Goal: Information Seeking & Learning: Find specific fact

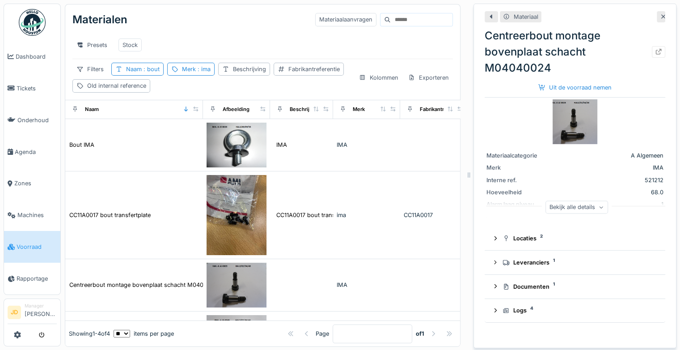
click at [198, 41] on div "Presets Stock" at bounding box center [262, 45] width 381 height 20
click at [660, 16] on icon at bounding box center [663, 17] width 7 height 6
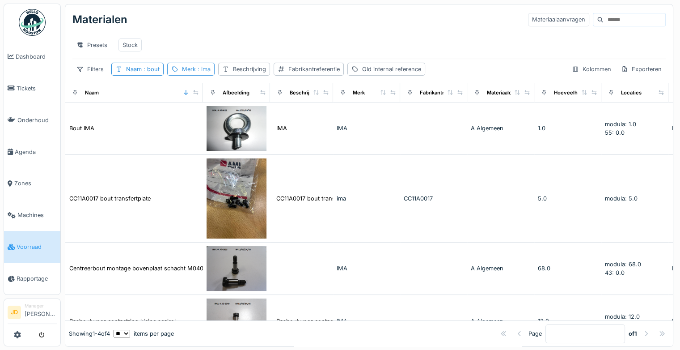
click at [193, 73] on div "Merk : ima" at bounding box center [196, 69] width 29 height 8
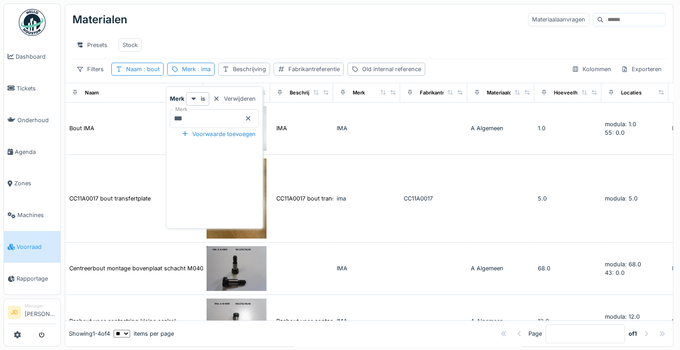
click at [252, 116] on icon at bounding box center [248, 118] width 7 height 6
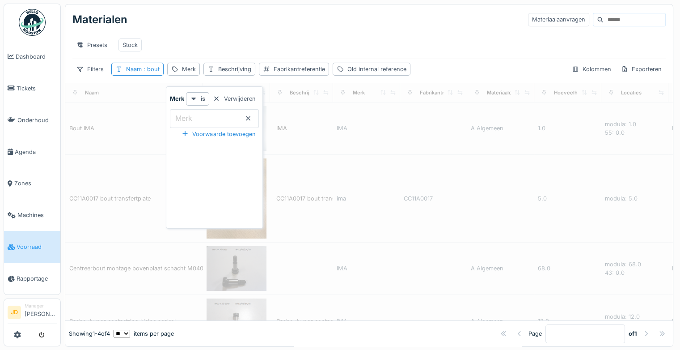
click at [242, 121] on input "Merk" at bounding box center [214, 118] width 89 height 19
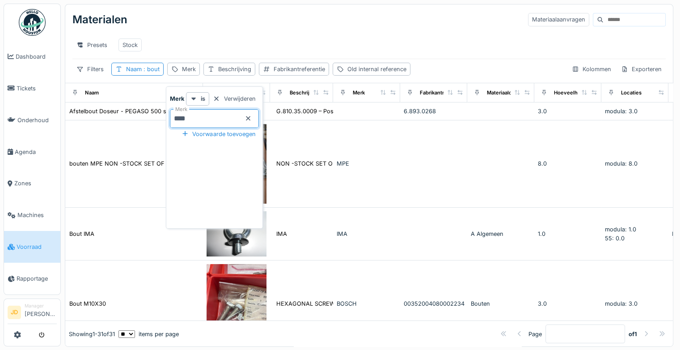
type input "*****"
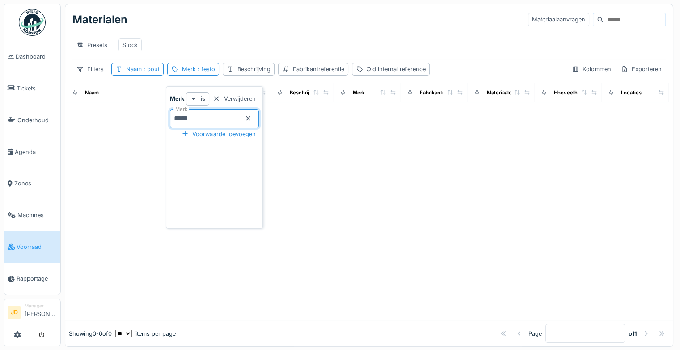
click at [293, 35] on div "Presets Stock" at bounding box center [368, 45] width 593 height 20
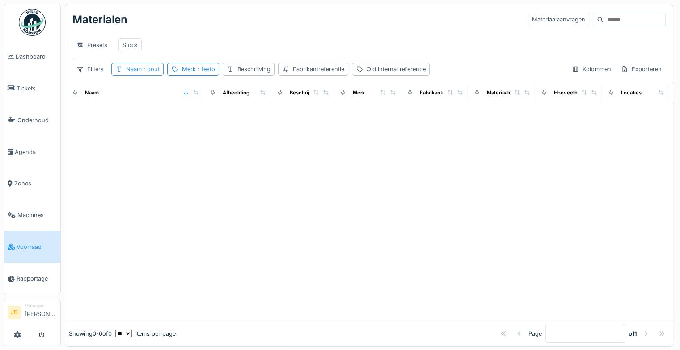
click at [152, 72] on span ": bout" at bounding box center [151, 69] width 18 height 7
click at [199, 121] on div at bounding box center [194, 118] width 7 height 8
click at [275, 43] on div "Presets Stock" at bounding box center [368, 45] width 593 height 20
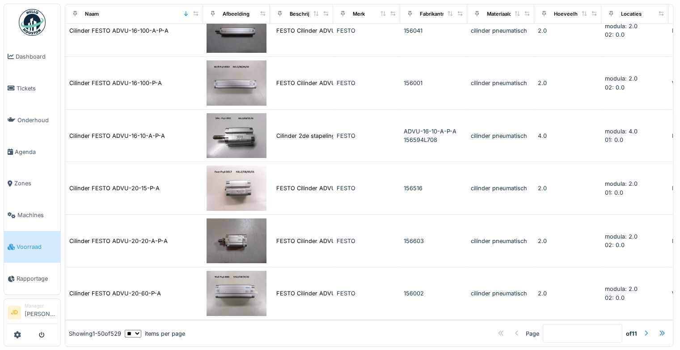
scroll to position [2501, 0]
click at [643, 329] on div at bounding box center [646, 333] width 7 height 8
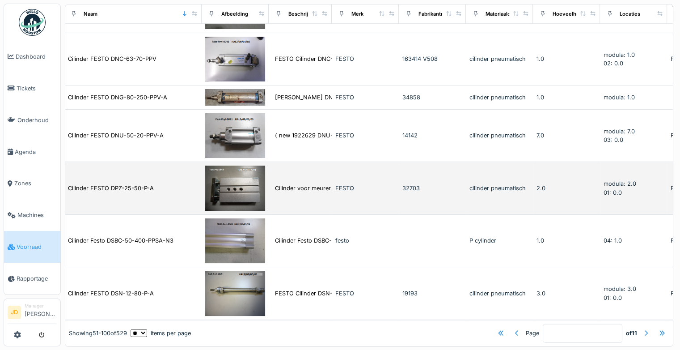
scroll to position [8, 0]
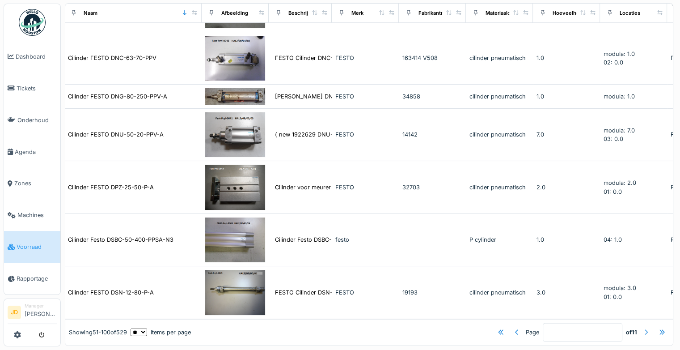
click at [643, 328] on div at bounding box center [646, 332] width 7 height 8
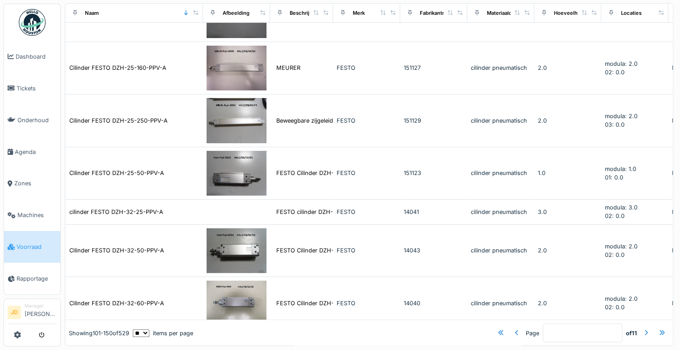
scroll to position [2549, 0]
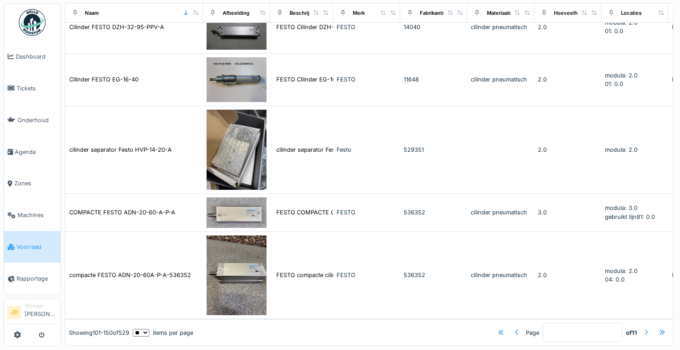
click at [643, 328] on div at bounding box center [646, 332] width 7 height 8
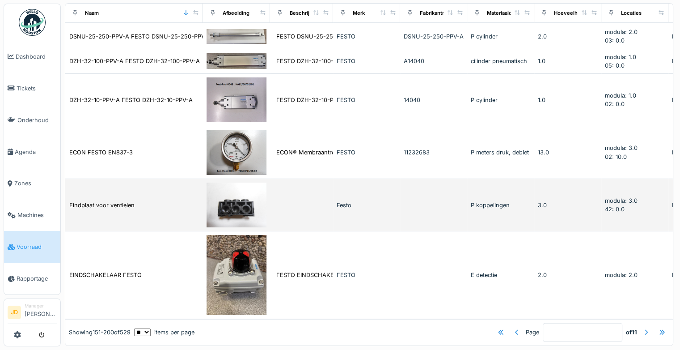
scroll to position [2623, 0]
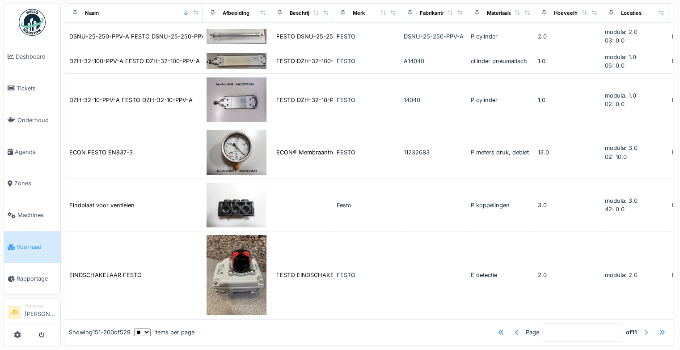
click at [643, 328] on div at bounding box center [646, 332] width 7 height 8
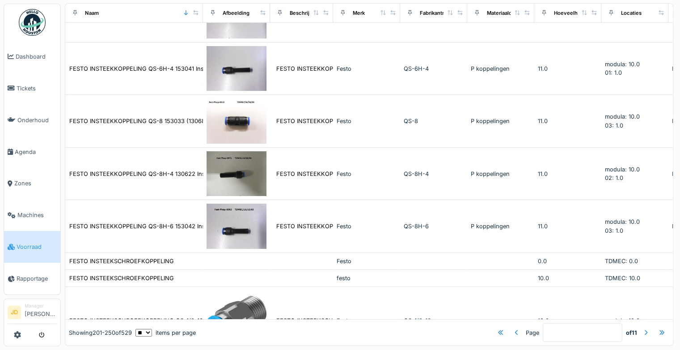
scroll to position [2880, 0]
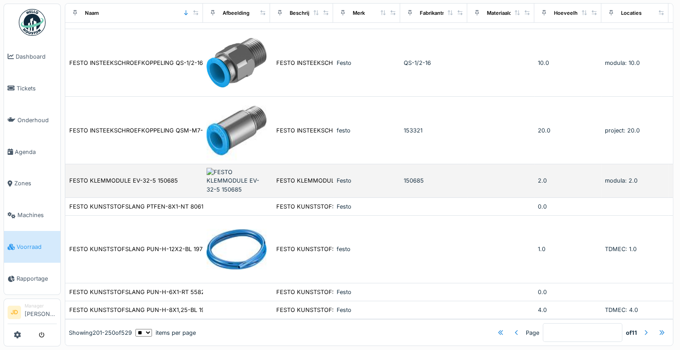
click at [346, 176] on div "Festo" at bounding box center [367, 180] width 60 height 8
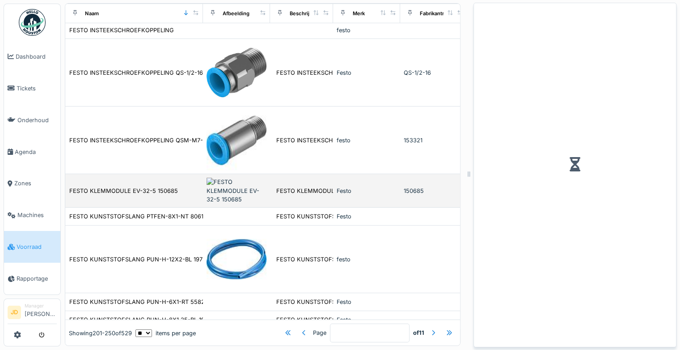
scroll to position [2896, 0]
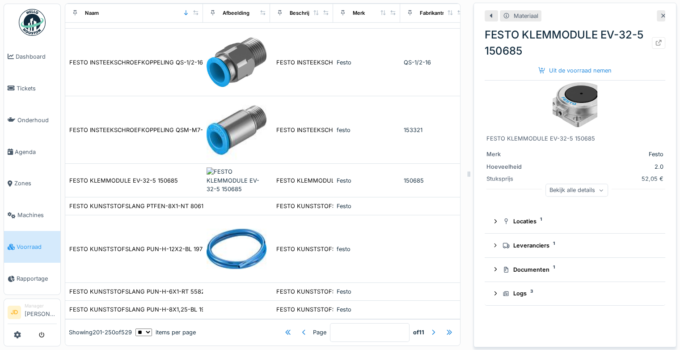
click at [661, 13] on icon at bounding box center [663, 15] width 4 height 4
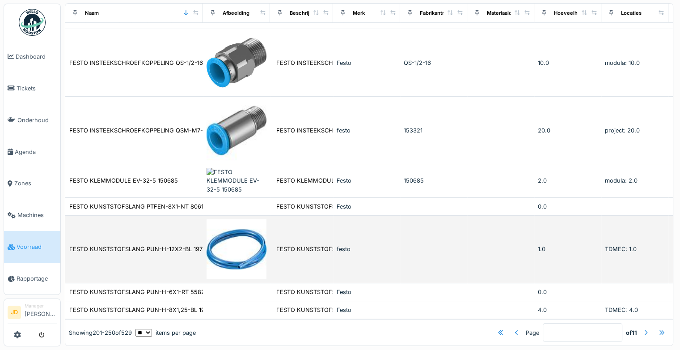
scroll to position [8, 0]
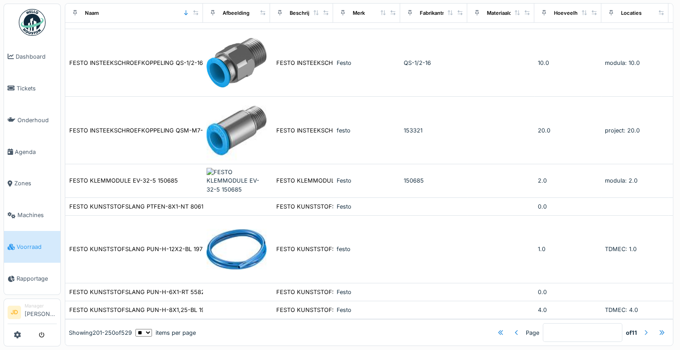
click at [643, 328] on div at bounding box center [646, 332] width 7 height 8
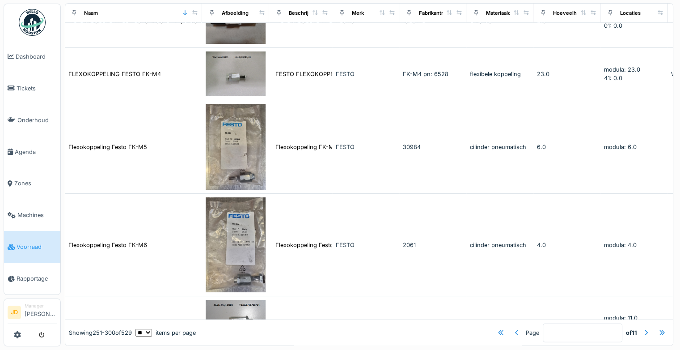
scroll to position [2722, 1]
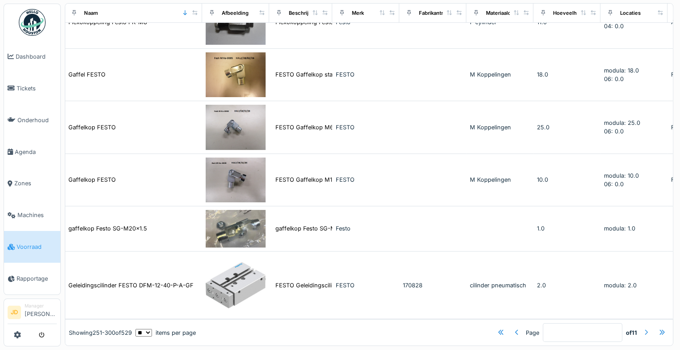
click at [643, 328] on div at bounding box center [646, 332] width 7 height 8
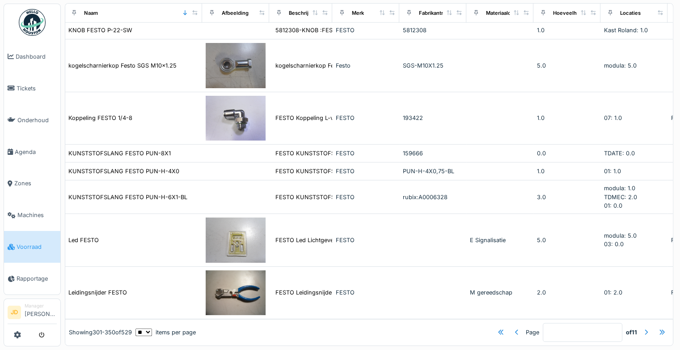
scroll to position [2360, 1]
click at [643, 328] on div at bounding box center [646, 332] width 7 height 8
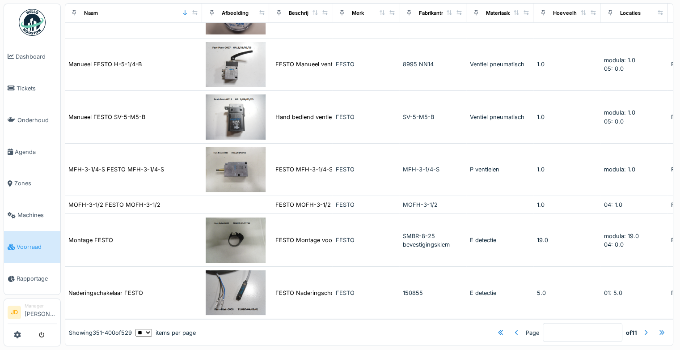
scroll to position [2638, 1]
click at [643, 328] on div at bounding box center [646, 332] width 7 height 8
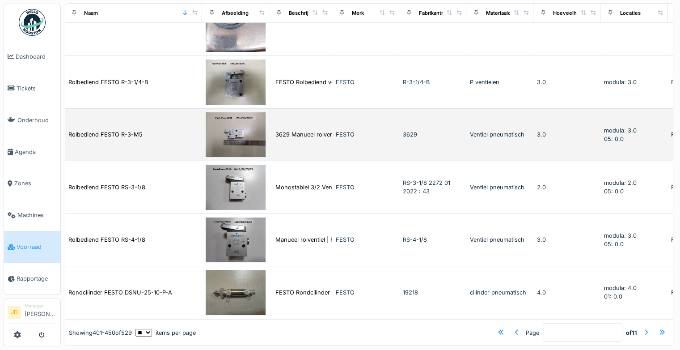
scroll to position [2247, 1]
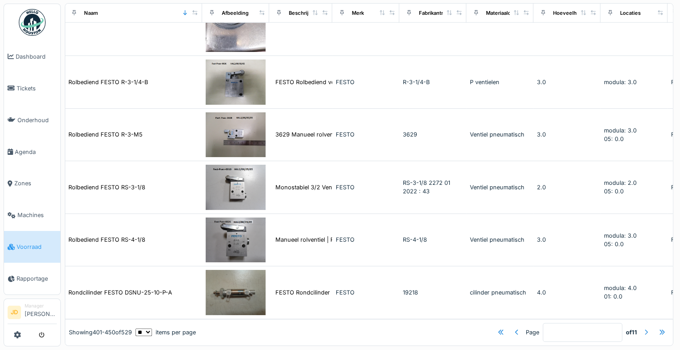
click at [643, 328] on div at bounding box center [646, 332] width 7 height 8
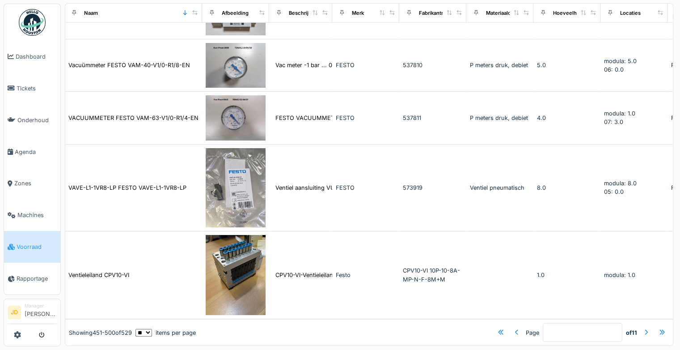
scroll to position [2273, 1]
click at [643, 328] on div at bounding box center [646, 332] width 7 height 8
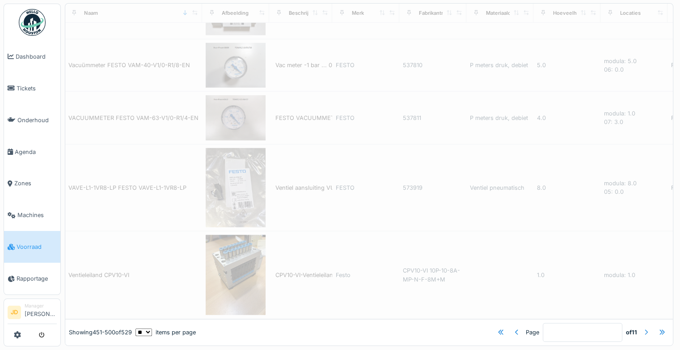
type input "**"
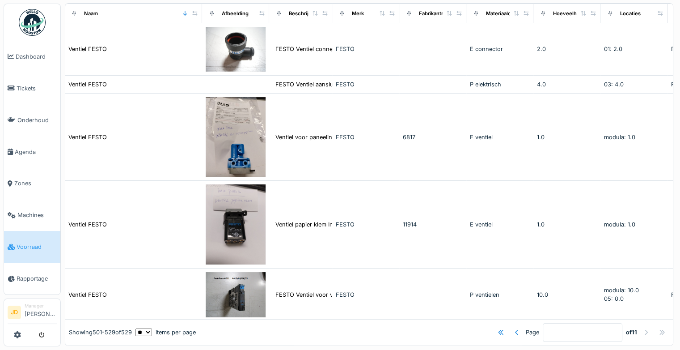
scroll to position [0, 1]
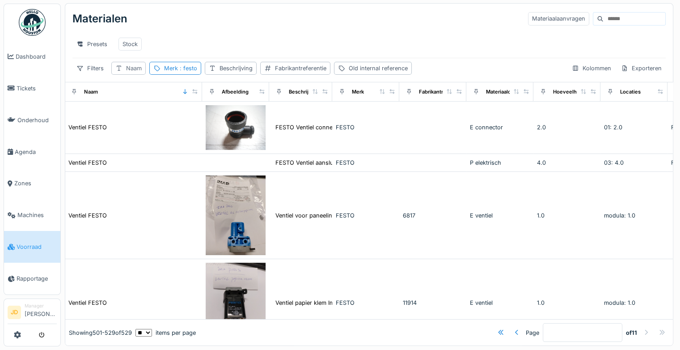
click at [137, 68] on div "Naam" at bounding box center [134, 68] width 16 height 8
click at [147, 108] on input "Naam" at bounding box center [160, 117] width 91 height 19
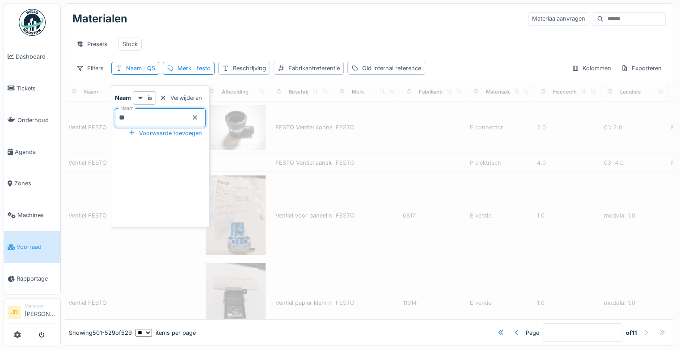
type input "***"
type input "*"
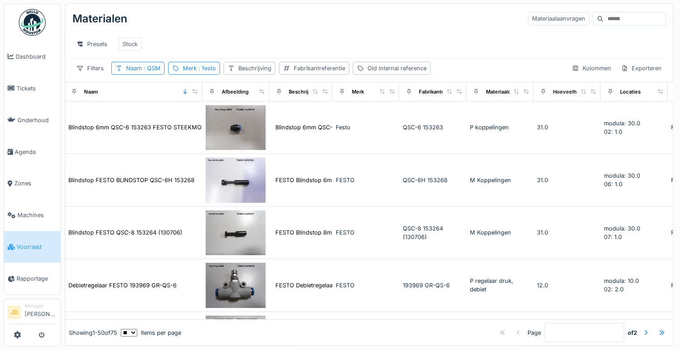
click at [165, 34] on div "Presets Stock" at bounding box center [368, 44] width 593 height 20
click at [189, 68] on div "Merk : festo" at bounding box center [199, 68] width 33 height 8
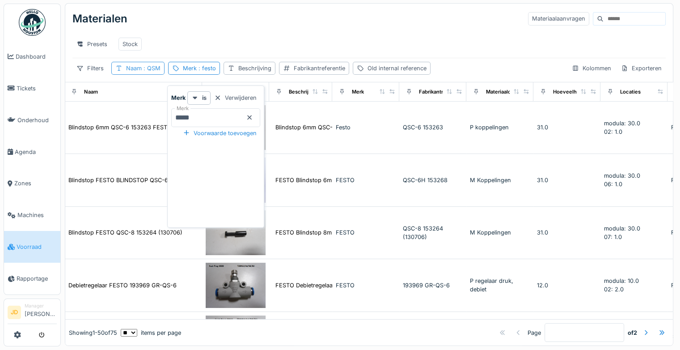
click at [155, 71] on div "Naam : QSM" at bounding box center [143, 68] width 34 height 8
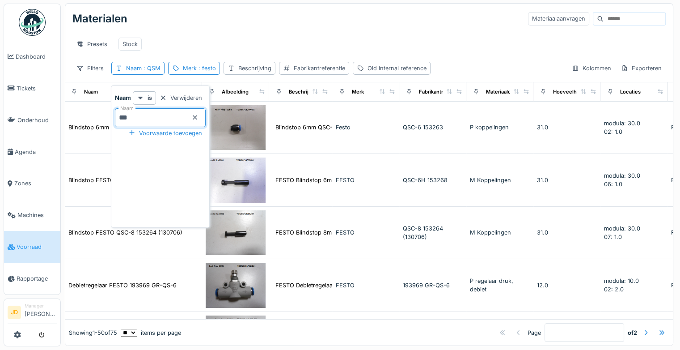
click at [154, 109] on input "***" at bounding box center [160, 117] width 91 height 19
type input "****"
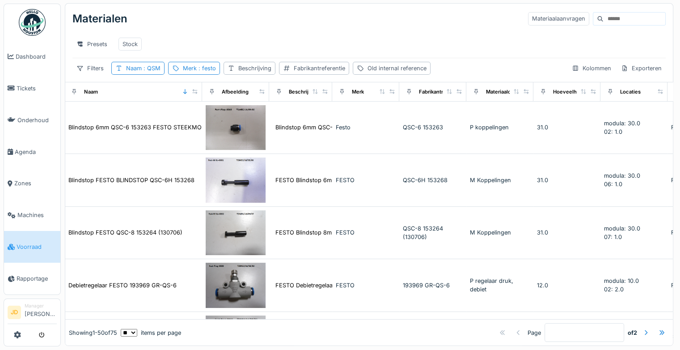
click at [213, 41] on div "Presets Stock" at bounding box center [368, 44] width 593 height 20
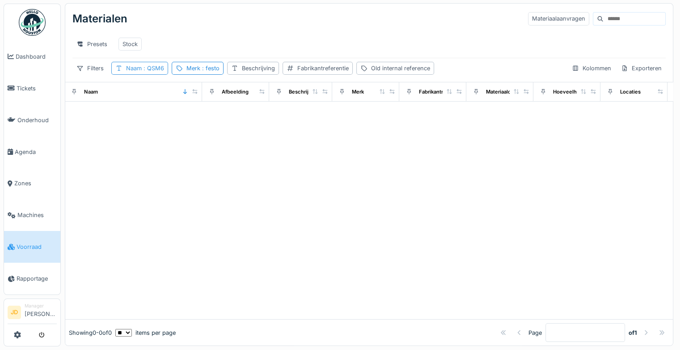
click at [158, 69] on span ": QSM6" at bounding box center [153, 68] width 22 height 7
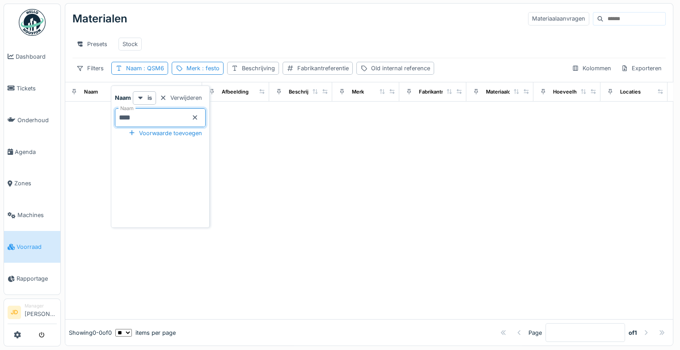
click at [164, 112] on input "****" at bounding box center [160, 117] width 91 height 19
type input "***"
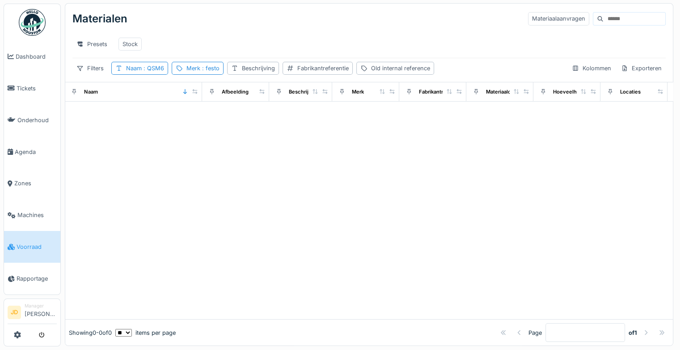
click at [206, 38] on div "Presets Stock" at bounding box center [368, 44] width 593 height 20
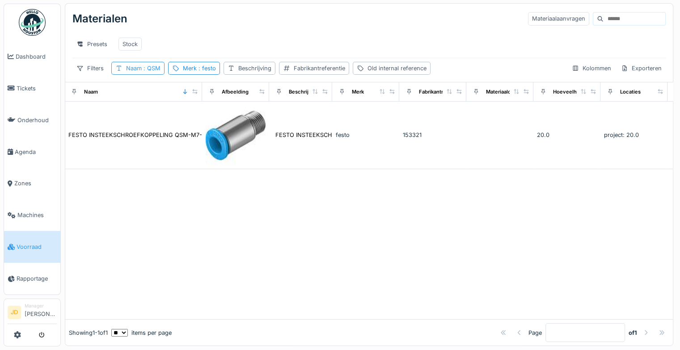
click at [147, 65] on span ": QSM" at bounding box center [151, 68] width 19 height 7
click at [154, 127] on div "Voorwaarde toevoegen" at bounding box center [165, 133] width 81 height 12
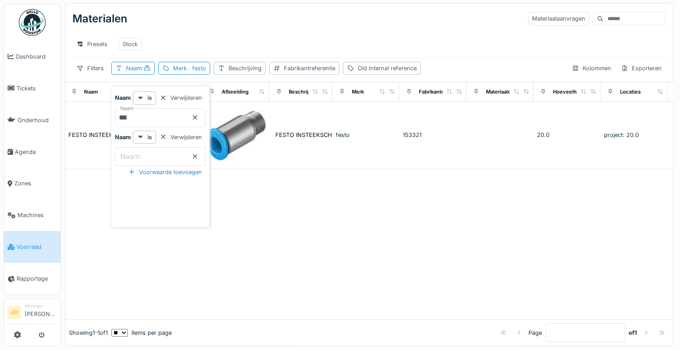
click at [199, 153] on icon at bounding box center [194, 156] width 7 height 6
click at [185, 108] on input "***" at bounding box center [160, 117] width 91 height 19
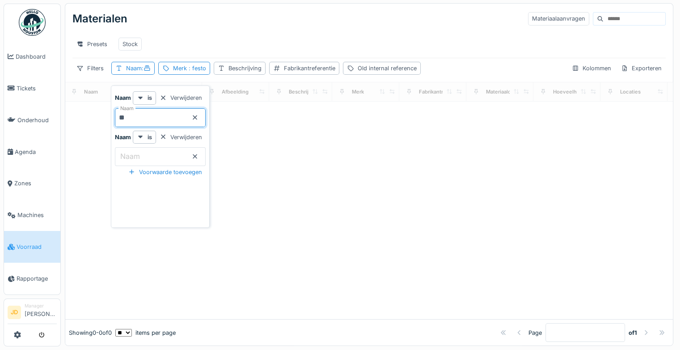
type input "**"
click at [120, 151] on label "Naam" at bounding box center [129, 156] width 23 height 11
click at [120, 147] on input "Naam" at bounding box center [160, 156] width 91 height 19
type input "*"
click at [220, 34] on div "Presets Stock" at bounding box center [368, 44] width 593 height 20
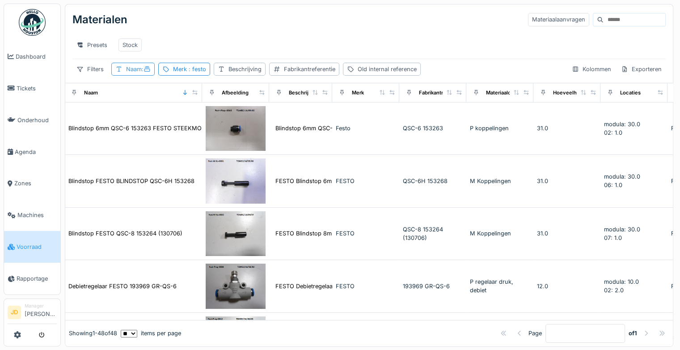
click at [150, 76] on div "Naam :" at bounding box center [132, 69] width 43 height 13
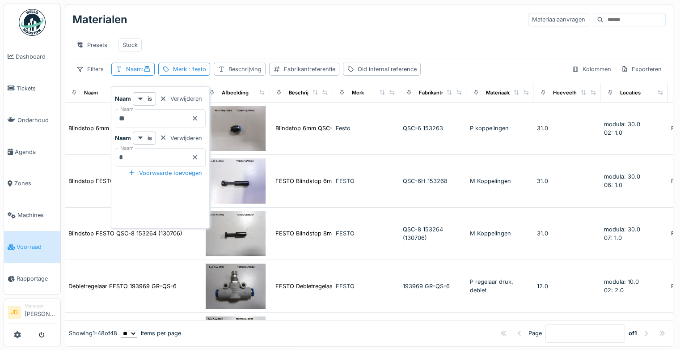
click at [140, 121] on input "**" at bounding box center [160, 118] width 91 height 19
type input "*"
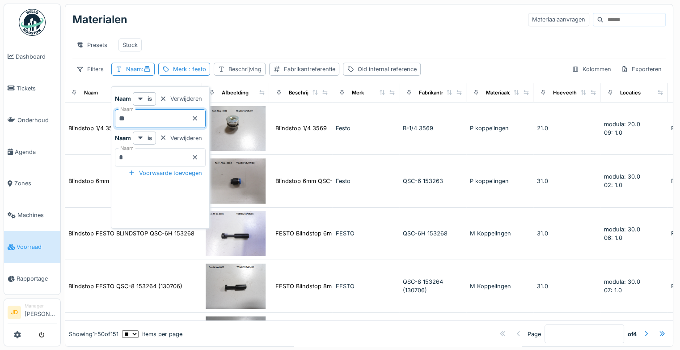
type input "**"
click at [138, 157] on input "*" at bounding box center [160, 157] width 91 height 19
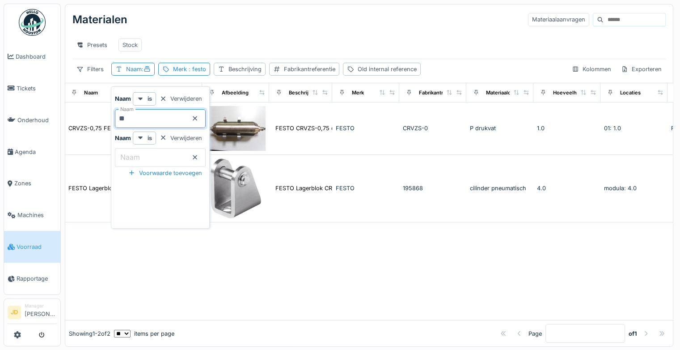
click at [152, 116] on input "**" at bounding box center [160, 118] width 91 height 19
type input "****"
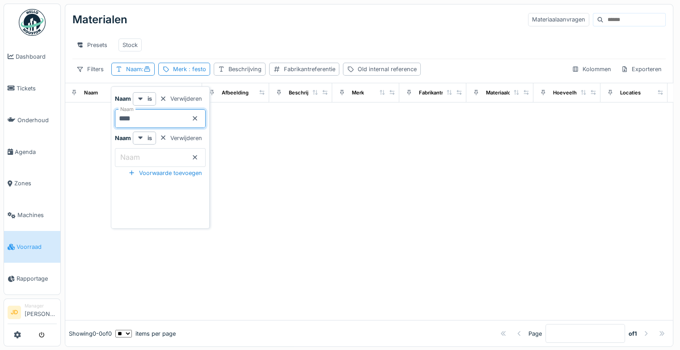
click at [279, 264] on div at bounding box center [369, 211] width 608 height 218
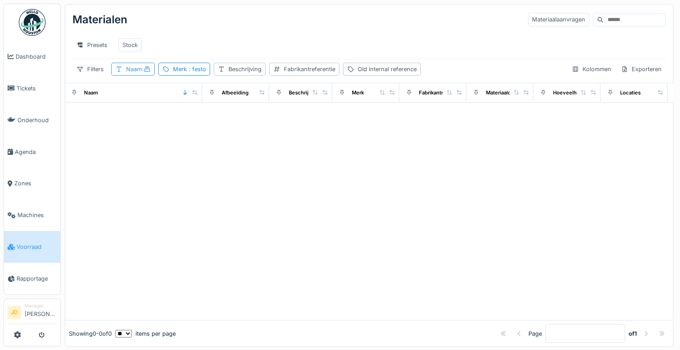
click at [150, 76] on div "Naam :" at bounding box center [132, 69] width 43 height 13
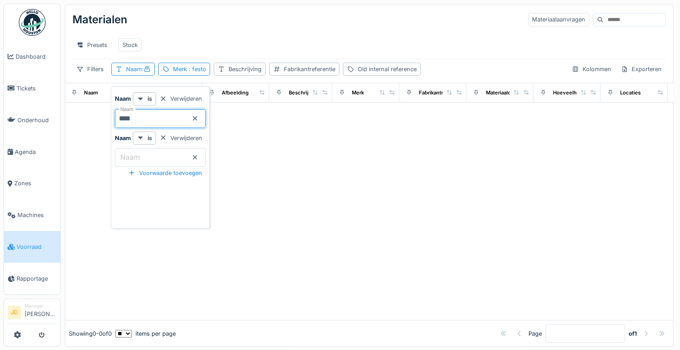
click at [154, 114] on input "****" at bounding box center [160, 118] width 91 height 19
type input "*"
type input "***"
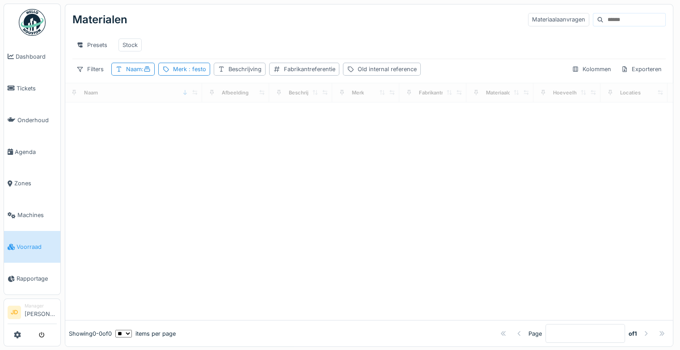
click at [222, 50] on div "Presets Stock" at bounding box center [368, 45] width 593 height 20
click at [124, 71] on div "Naam :" at bounding box center [132, 69] width 43 height 13
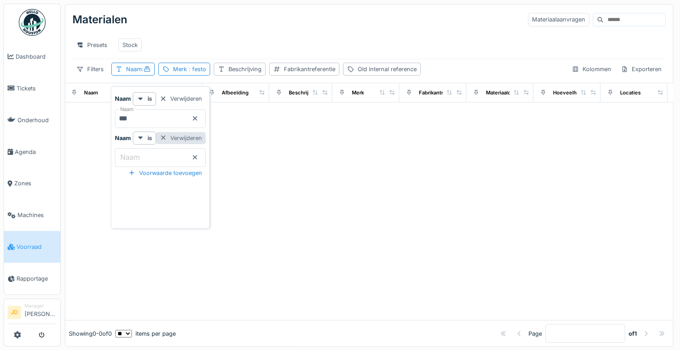
click at [188, 135] on div "Verwijderen" at bounding box center [181, 138] width 50 height 12
click at [244, 161] on div at bounding box center [369, 211] width 608 height 218
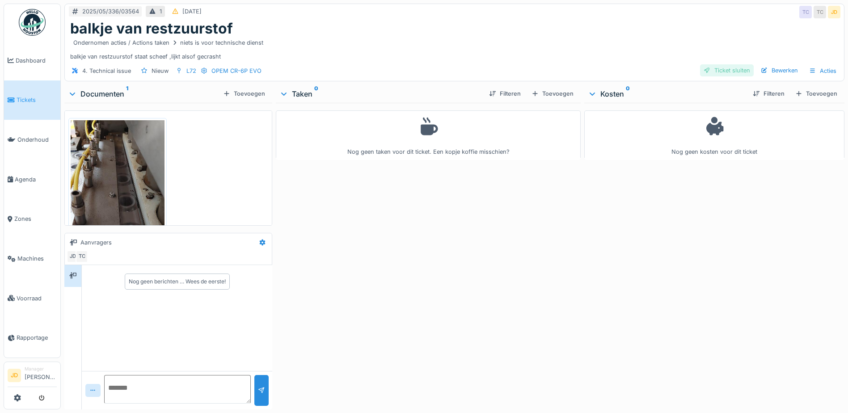
click at [723, 71] on div "Ticket sluiten" at bounding box center [727, 70] width 54 height 12
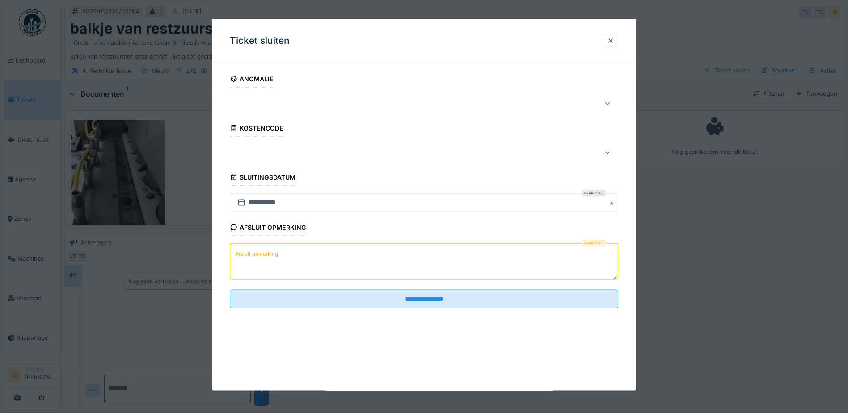
click at [292, 265] on textarea "Afsluit opmerking" at bounding box center [424, 261] width 389 height 37
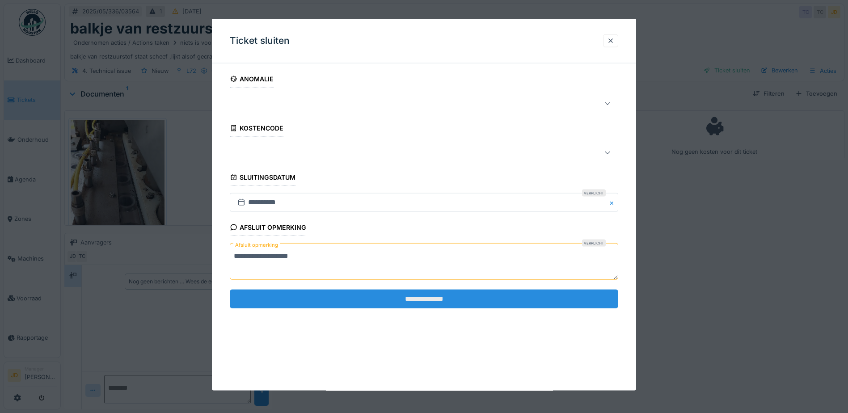
type textarea "**********"
click at [323, 300] on input "**********" at bounding box center [424, 298] width 389 height 19
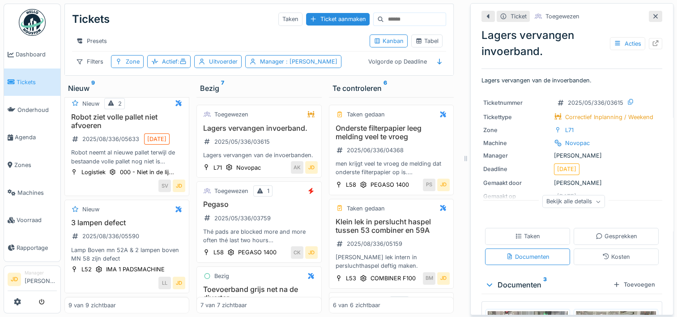
scroll to position [90, 0]
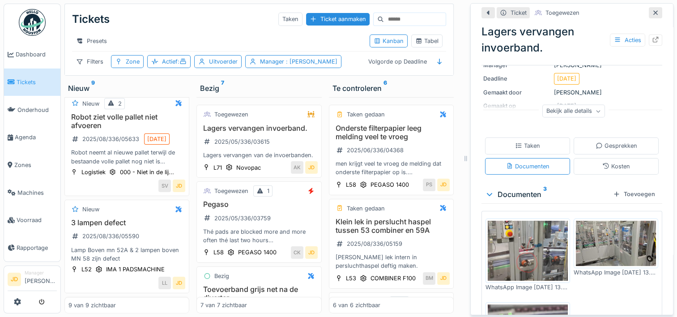
click at [652, 14] on icon at bounding box center [655, 13] width 7 height 6
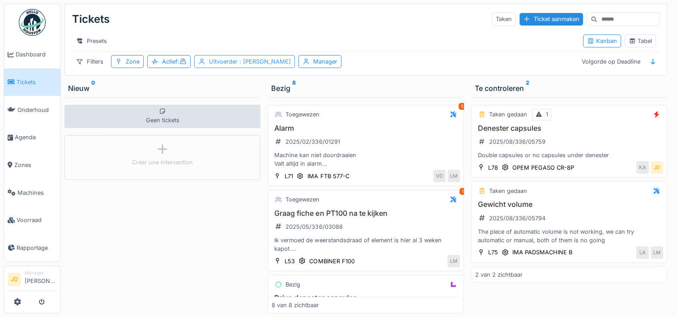
click at [228, 65] on div "Uitvoerder : Jasper De wit" at bounding box center [250, 61] width 82 height 8
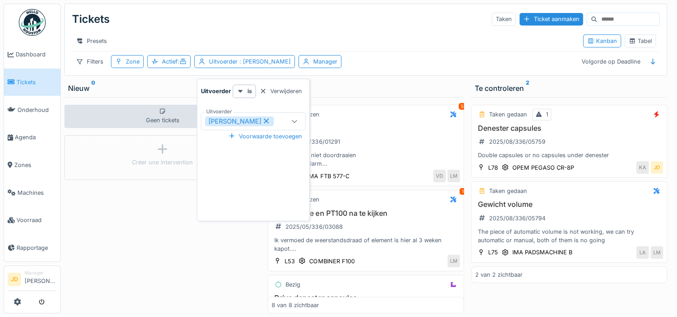
click at [262, 121] on icon at bounding box center [266, 121] width 8 height 6
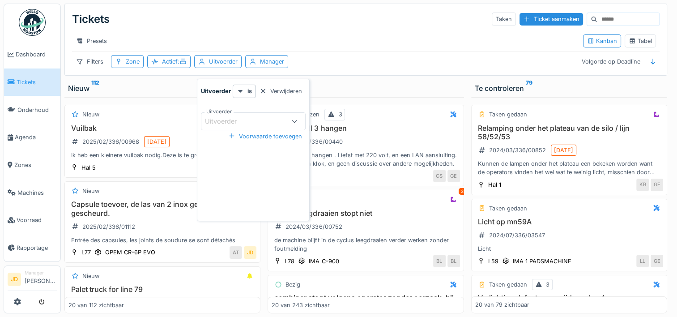
click at [230, 120] on div "Uitvoerder" at bounding box center [227, 121] width 44 height 10
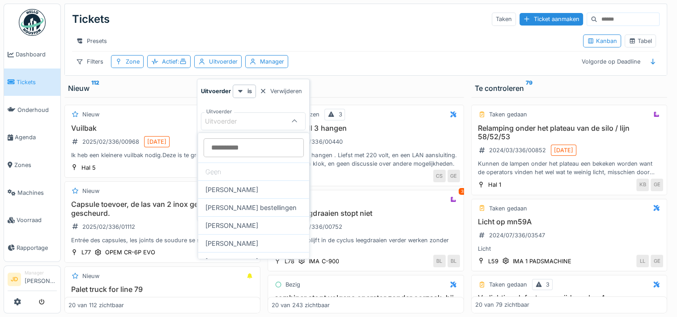
click at [273, 43] on div "Presets" at bounding box center [323, 40] width 503 height 13
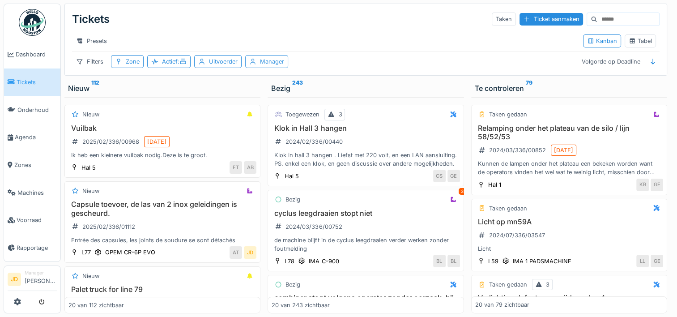
click at [275, 66] on div "Manager" at bounding box center [272, 61] width 24 height 8
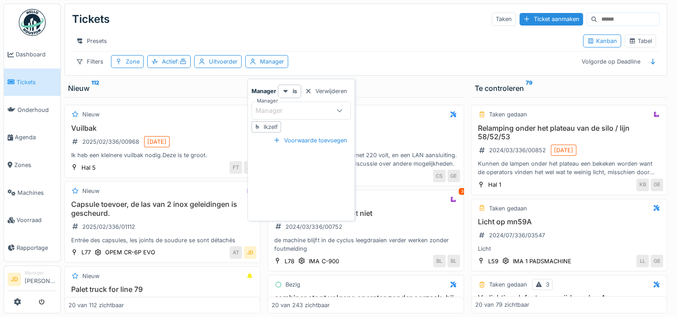
click at [271, 125] on div "Ikzelf" at bounding box center [270, 127] width 14 height 8
type input "****"
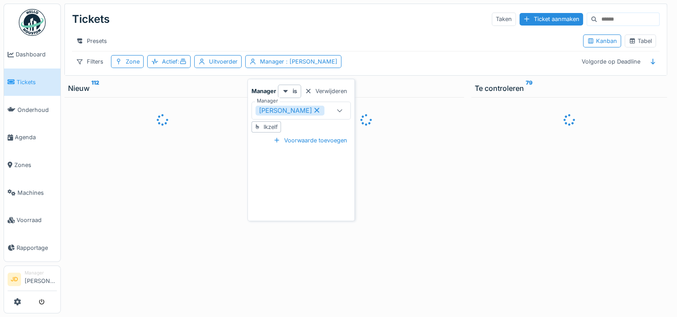
click at [279, 29] on div "Tickets Taken Ticket aanmaken" at bounding box center [365, 19] width 587 height 23
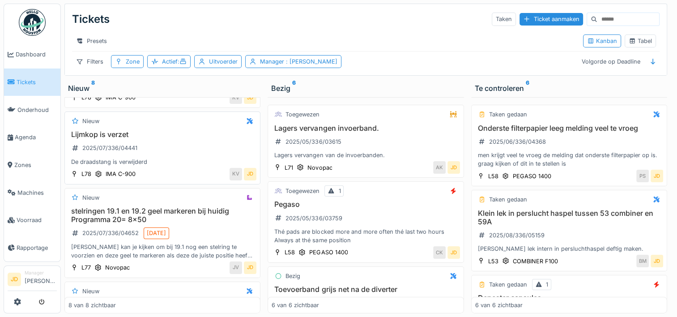
scroll to position [241, 0]
click at [295, 65] on span ": Jasper De wit" at bounding box center [310, 61] width 53 height 7
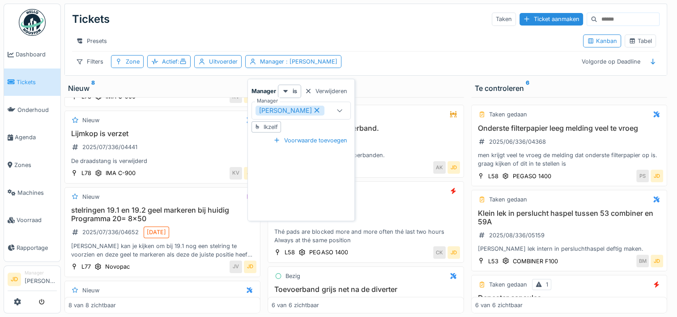
click at [313, 110] on icon at bounding box center [317, 110] width 8 height 6
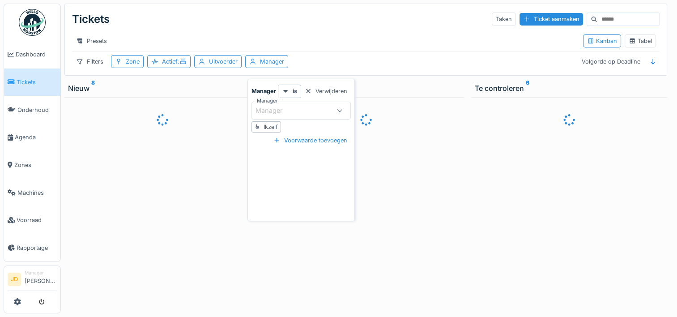
scroll to position [0, 0]
click at [295, 109] on div "Manager" at bounding box center [292, 111] width 75 height 10
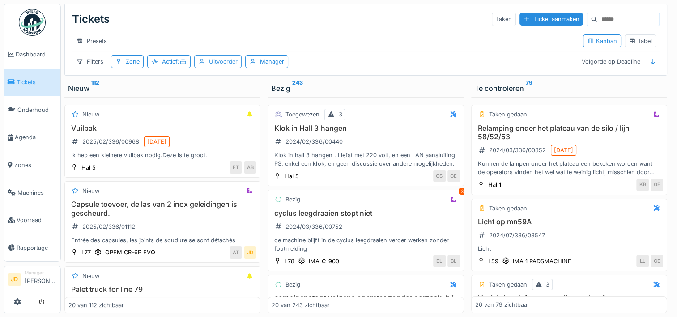
click at [225, 66] on div "Uitvoerder" at bounding box center [223, 61] width 29 height 8
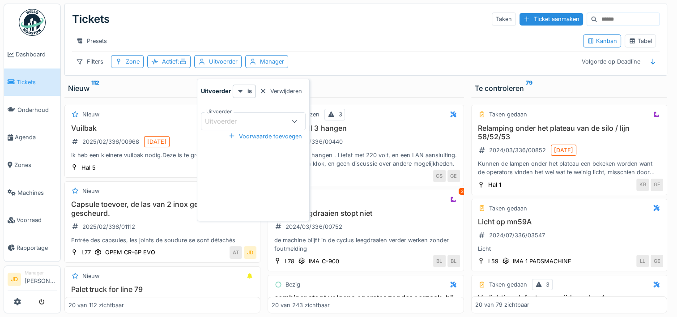
click at [239, 120] on div "Uitvoerder" at bounding box center [227, 121] width 44 height 10
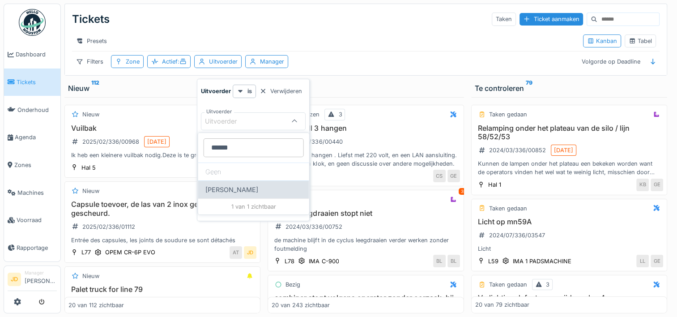
type input "******"
click at [237, 191] on div "[PERSON_NAME]" at bounding box center [253, 189] width 111 height 18
type input "****"
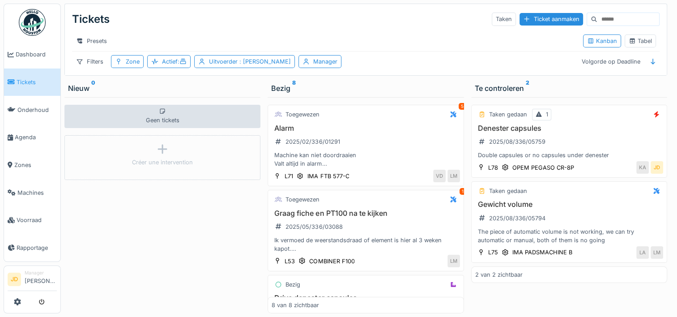
click at [342, 23] on div "Tickets Taken Ticket aanmaken" at bounding box center [365, 19] width 587 height 23
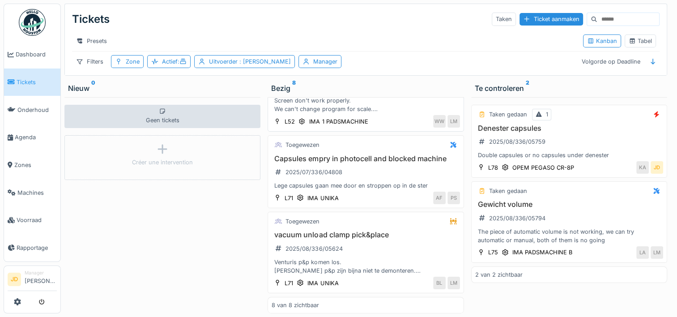
scroll to position [458, 0]
click at [391, 240] on div "vacuum unload clamp pick&place 2025/08/336/05624 Venturis p&p komen los. Ventur…" at bounding box center [365, 252] width 188 height 44
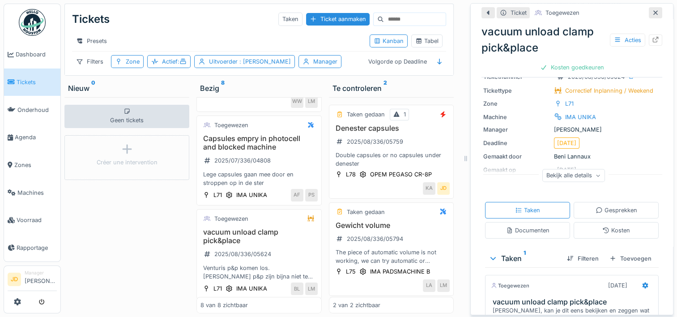
scroll to position [209, 0]
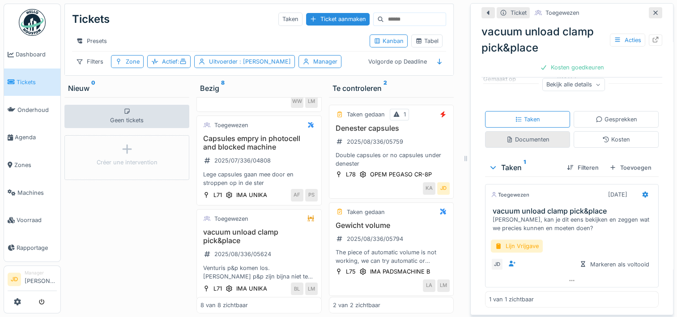
click at [518, 135] on div "Documenten" at bounding box center [527, 139] width 43 height 8
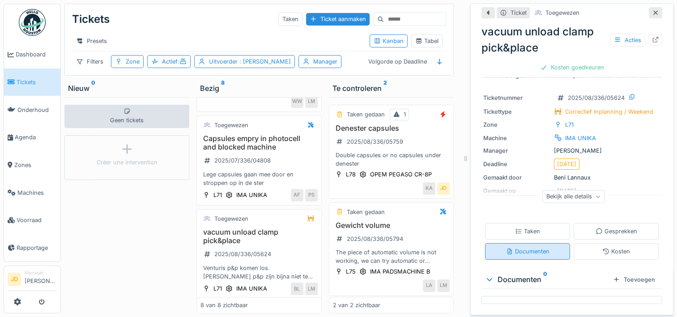
scroll to position [98, 0]
click at [532, 223] on div "Taken" at bounding box center [527, 231] width 85 height 17
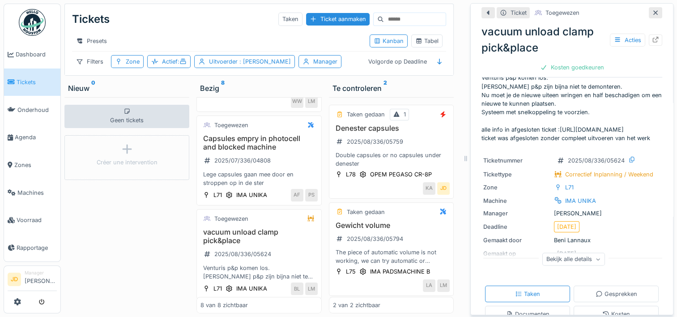
scroll to position [0, 0]
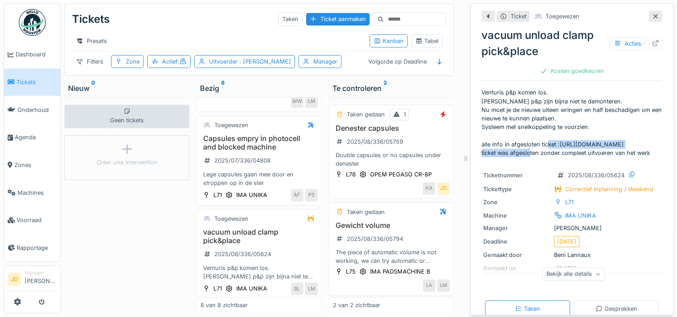
drag, startPoint x: 477, startPoint y: 147, endPoint x: 599, endPoint y: 146, distance: 122.1
click at [599, 146] on p "Venturis p&p komen los. Venturis p&p zijn bijna niet te demonteren. Nu moet je …" at bounding box center [571, 122] width 181 height 69
copy p "https://app.hellohouston.io/reports/188229"
click at [167, 227] on div "Geen tickets Créer une intervention" at bounding box center [126, 205] width 125 height 216
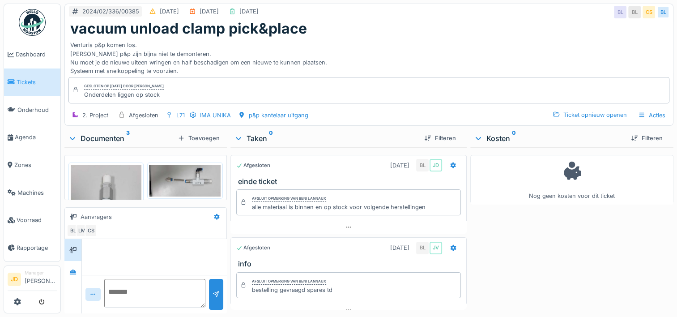
scroll to position [190, 0]
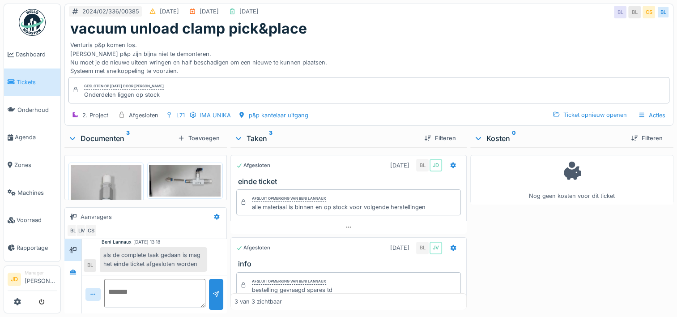
click at [168, 182] on img at bounding box center [184, 181] width 71 height 32
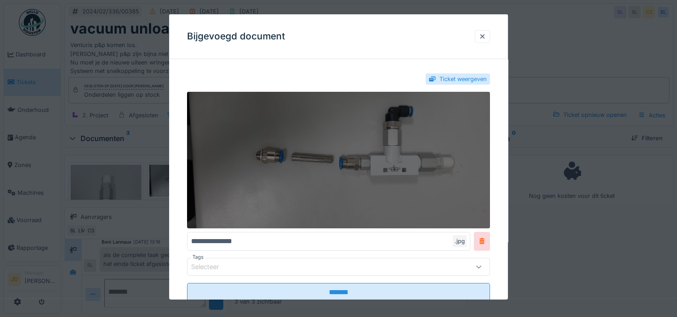
click at [326, 173] on img at bounding box center [338, 160] width 303 height 136
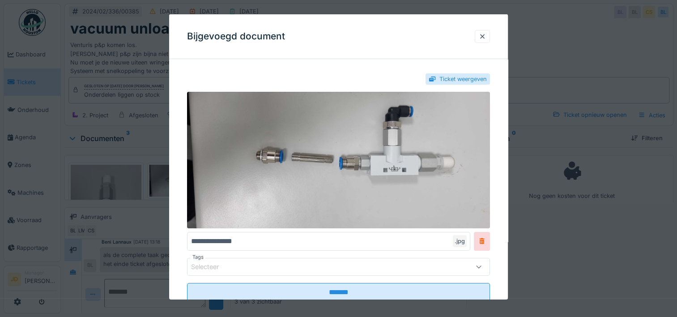
scroll to position [7, 0]
click at [533, 218] on div at bounding box center [338, 158] width 677 height 317
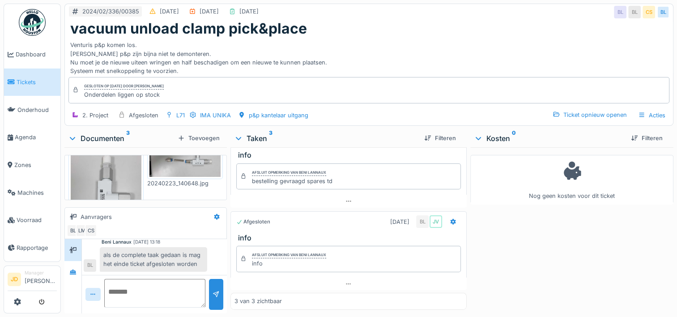
scroll to position [0, 0]
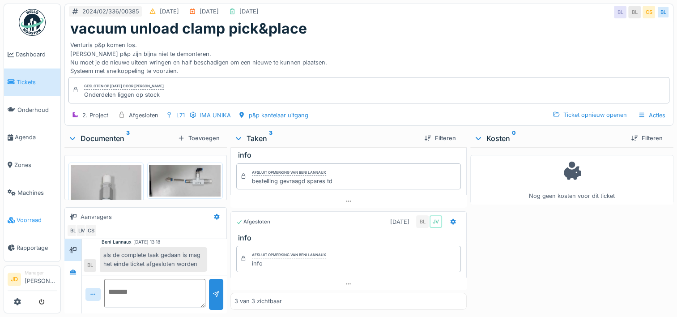
click at [33, 216] on span "Voorraad" at bounding box center [37, 220] width 40 height 8
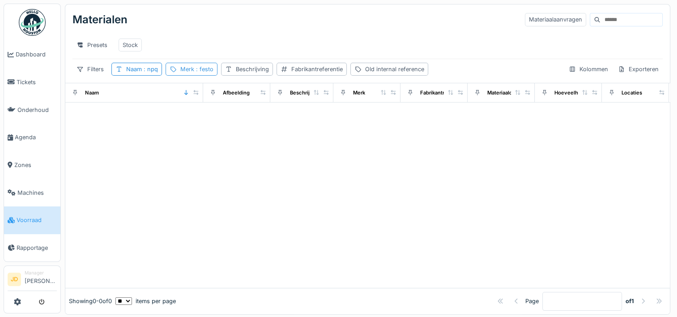
click at [185, 73] on div "Merk : festo" at bounding box center [196, 69] width 33 height 8
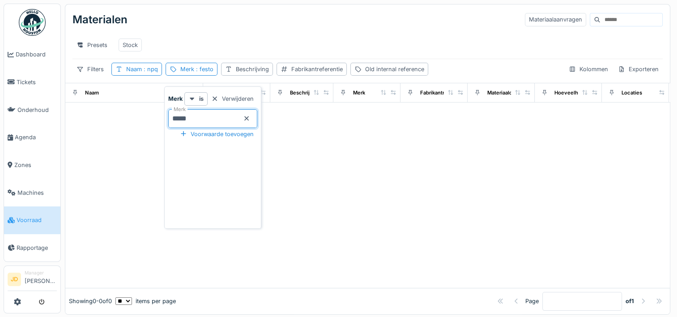
click at [256, 118] on input "*****" at bounding box center [212, 118] width 89 height 19
click at [250, 118] on icon at bounding box center [246, 118] width 7 height 6
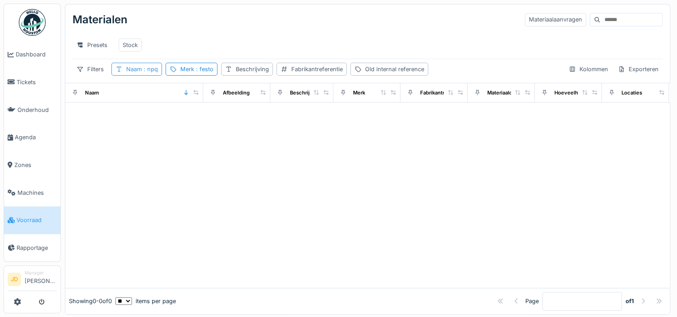
click at [141, 73] on div "Naam : npq" at bounding box center [142, 69] width 32 height 8
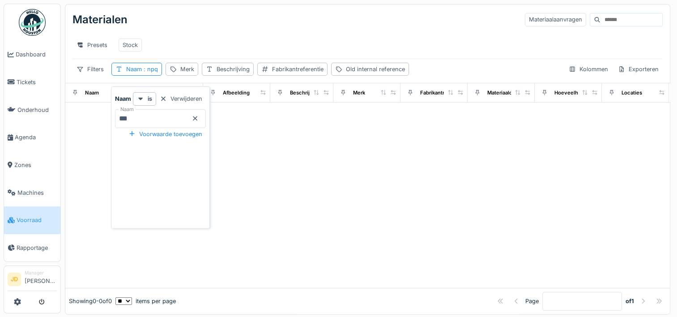
click at [199, 118] on icon at bounding box center [194, 118] width 7 height 6
click at [187, 119] on input "Naam" at bounding box center [160, 118] width 91 height 19
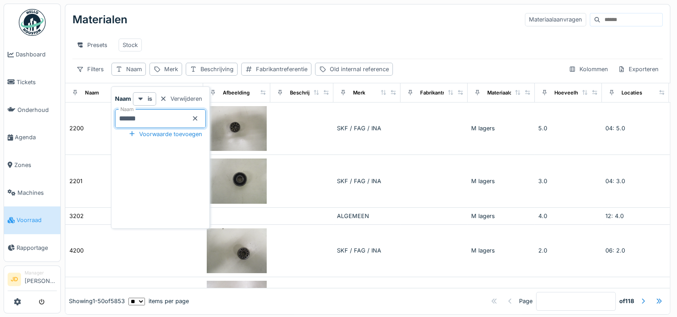
type input "*******"
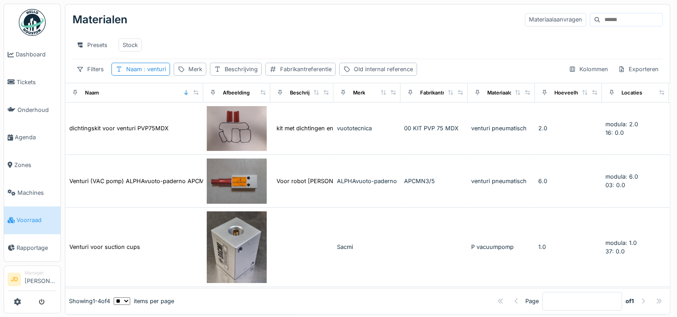
click at [256, 38] on div "Presets Stock" at bounding box center [367, 45] width 590 height 20
